Goal: Task Accomplishment & Management: Manage account settings

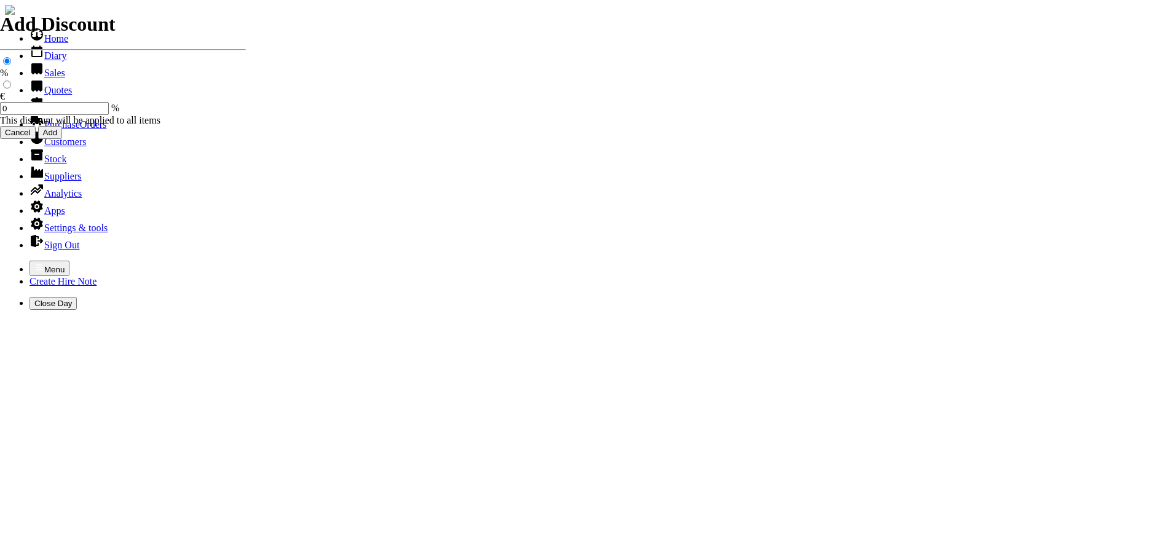
select select "HO"
click at [34, 263] on icon "button" at bounding box center [39, 268] width 10 height 10
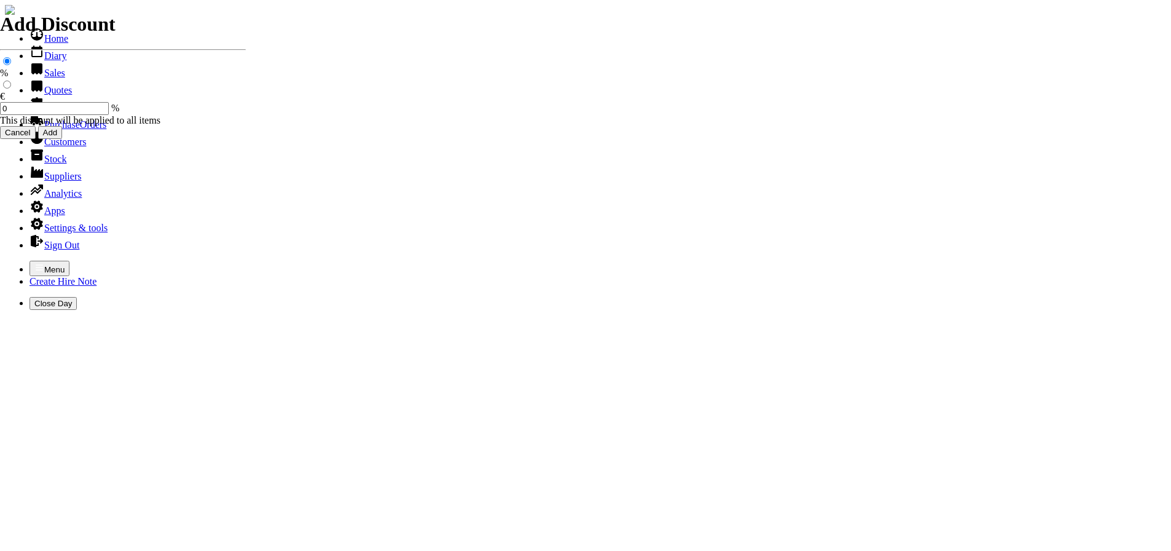
click at [39, 147] on link "Customers" at bounding box center [58, 142] width 57 height 10
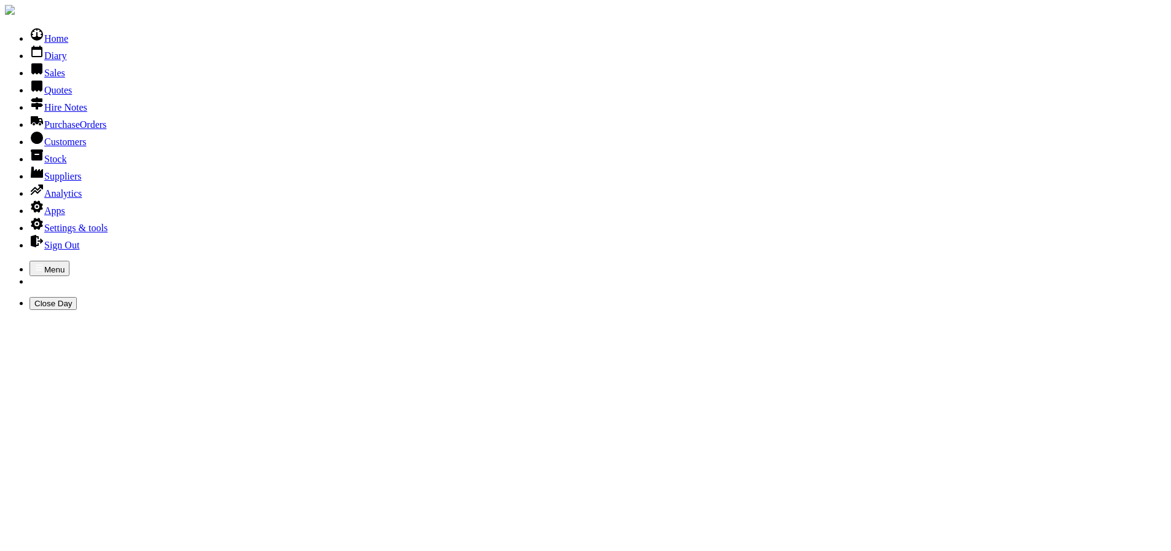
type input "fore"
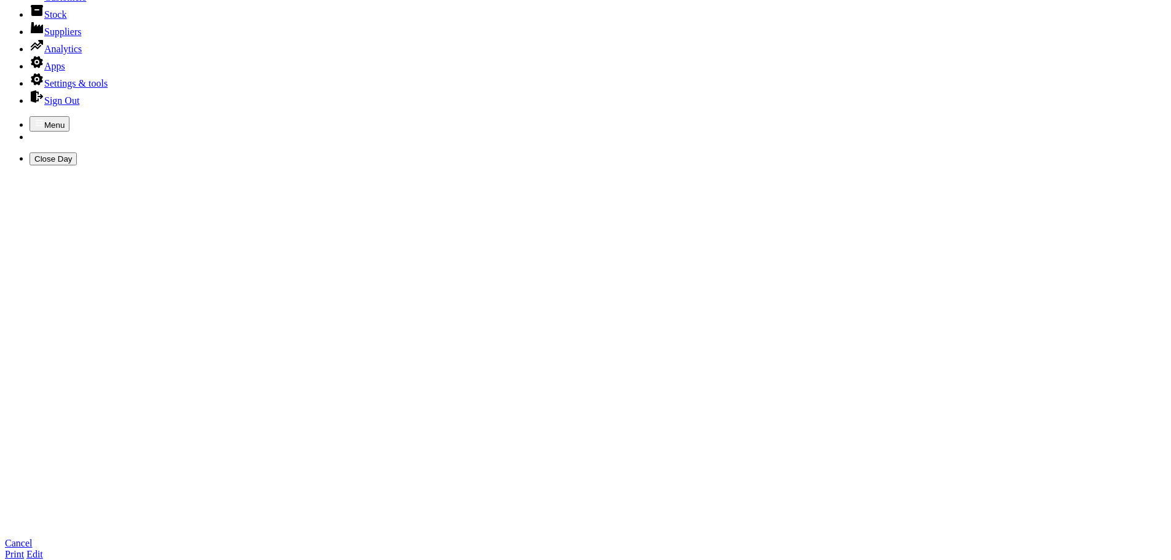
scroll to position [123, 0]
